Goal: Information Seeking & Learning: Find specific fact

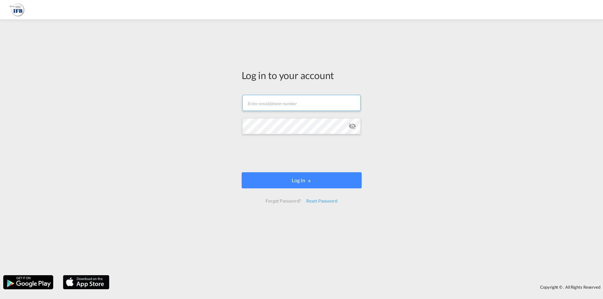
click at [354, 102] on input "text" at bounding box center [301, 103] width 118 height 16
type input "[PERSON_NAME][EMAIL_ADDRESS][DOMAIN_NAME]"
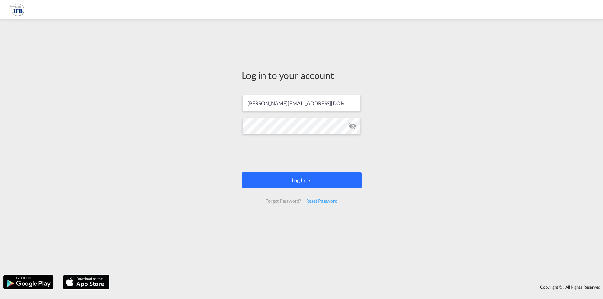
click at [289, 182] on button "Log In" at bounding box center [302, 180] width 120 height 16
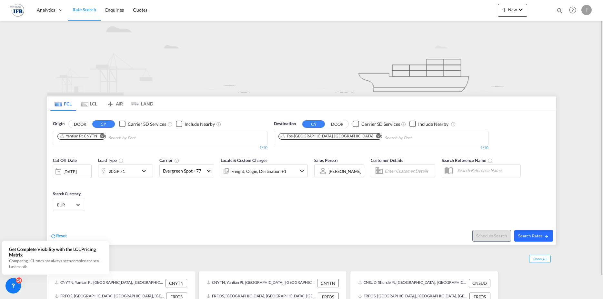
click at [528, 234] on span "Search Rates" at bounding box center [533, 235] width 31 height 5
type input "CNYTN to FRFOS / [DATE]"
click at [534, 236] on span "Search Rates" at bounding box center [533, 235] width 31 height 5
type input "CNYTN to FRFOS / [DATE]"
click at [376, 137] on md-icon "Remove" at bounding box center [378, 136] width 5 height 5
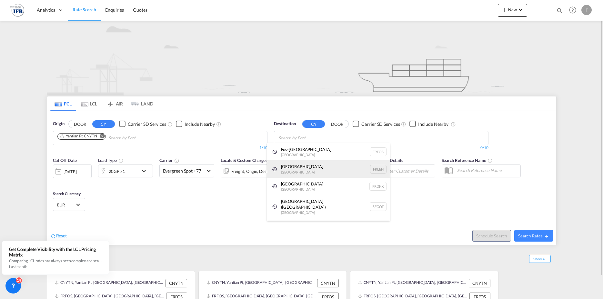
click at [292, 169] on div "[GEOGRAPHIC_DATA] FRLEH" at bounding box center [328, 168] width 123 height 17
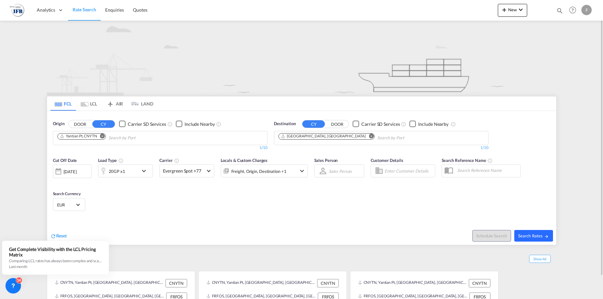
click at [532, 235] on span "Search Rates" at bounding box center [533, 235] width 31 height 5
type input "CNYTN to FRLEH / [DATE]"
